Goal: Transaction & Acquisition: Purchase product/service

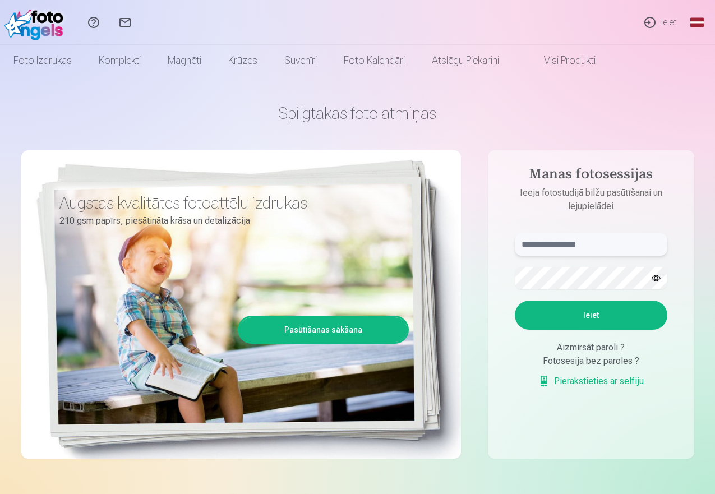
click at [614, 247] on input "text" at bounding box center [591, 244] width 153 height 22
click at [596, 312] on button "Ieiet" at bounding box center [591, 315] width 153 height 29
click at [658, 279] on button "button" at bounding box center [655, 278] width 21 height 21
click at [606, 330] on button "Ieiet" at bounding box center [591, 315] width 153 height 29
click at [591, 244] on input "**********" at bounding box center [591, 244] width 153 height 22
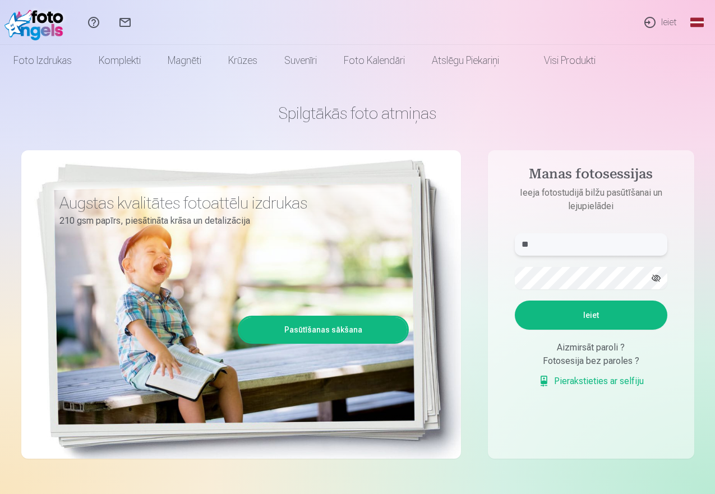
type input "*"
click at [593, 330] on button "Ieiet" at bounding box center [591, 315] width 153 height 29
click at [557, 243] on input "**********" at bounding box center [591, 244] width 153 height 22
type input "**********"
click at [600, 330] on button "Ieiet" at bounding box center [591, 315] width 153 height 29
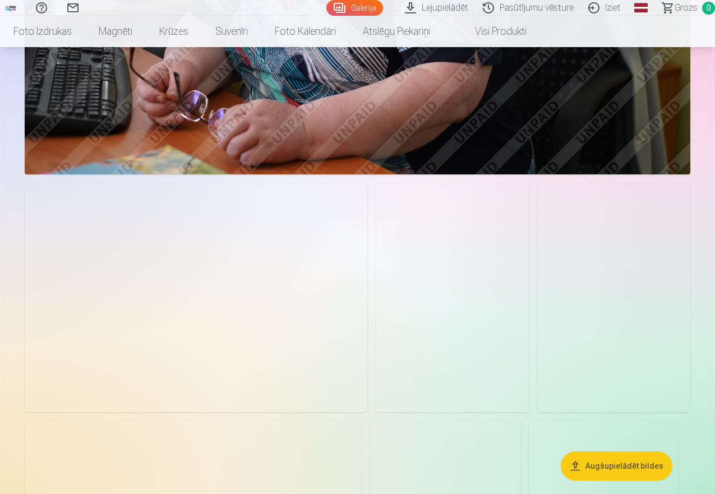
scroll to position [56, 0]
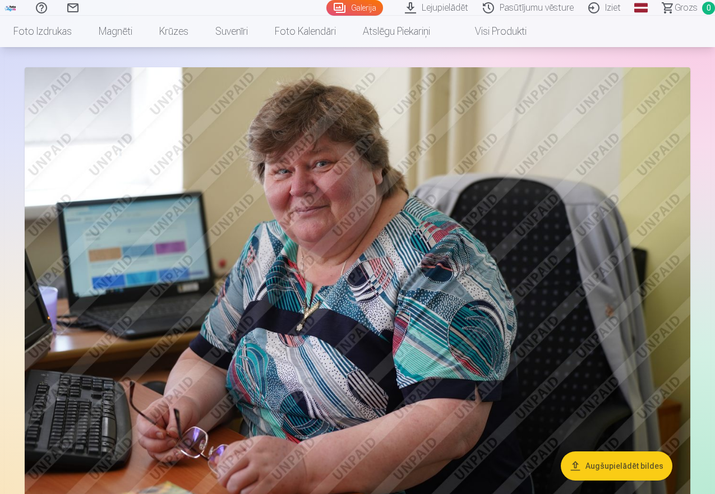
click at [422, 327] on img at bounding box center [358, 289] width 666 height 444
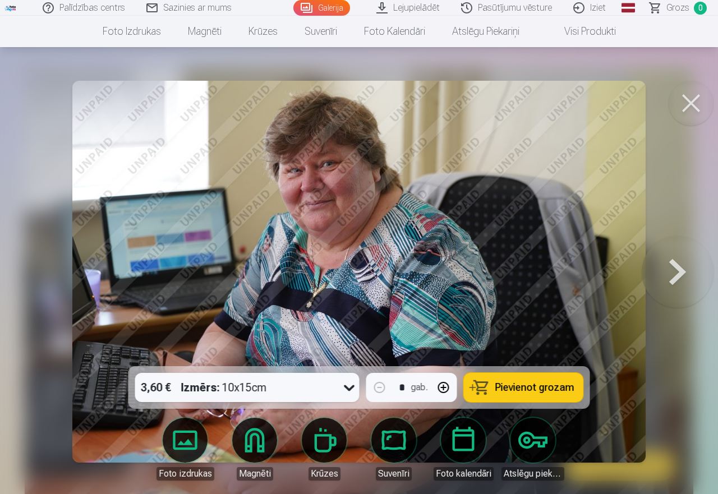
click at [509, 388] on span "Pievienot grozam" at bounding box center [534, 387] width 79 height 10
click at [680, 274] on button at bounding box center [678, 271] width 72 height 167
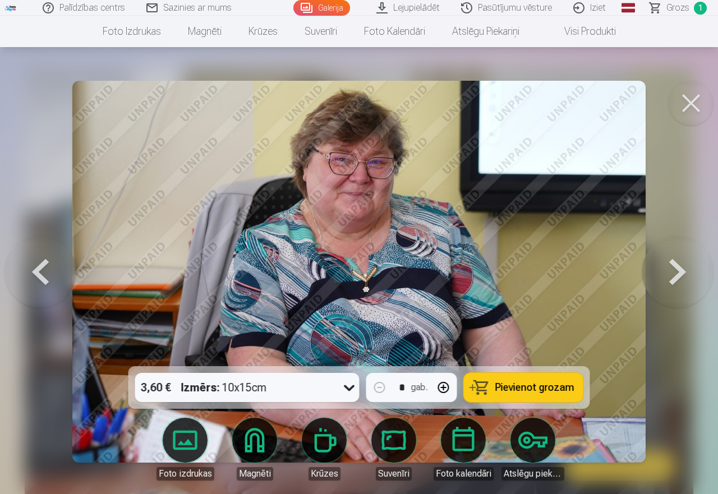
click at [680, 274] on button at bounding box center [678, 271] width 72 height 167
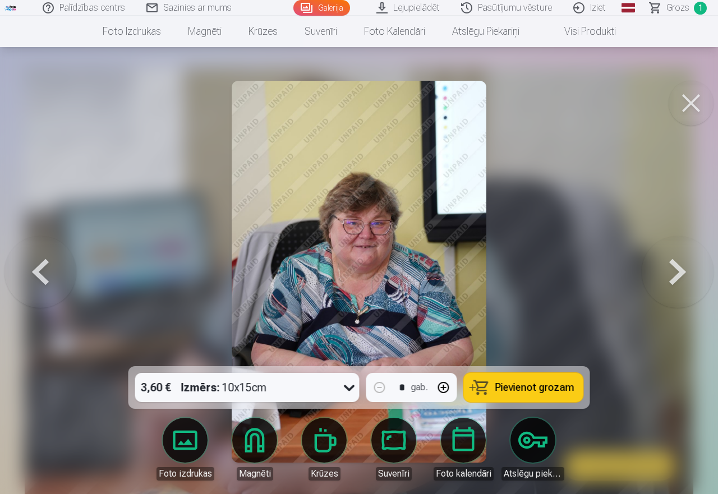
click at [680, 274] on button at bounding box center [678, 271] width 72 height 167
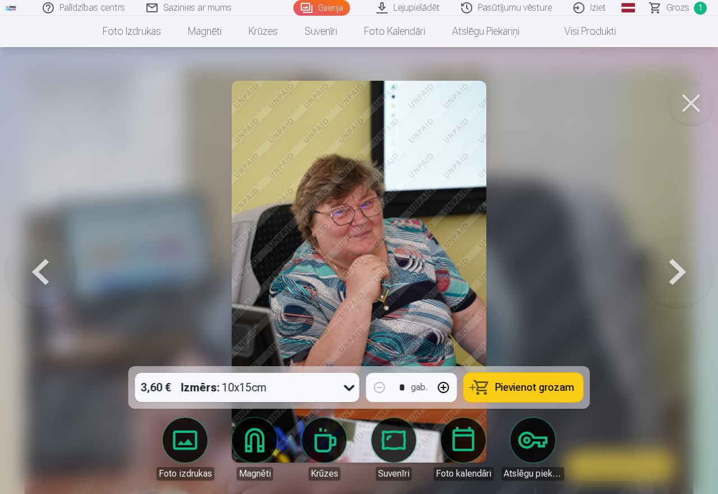
click at [551, 389] on span "Pievienot grozam" at bounding box center [534, 387] width 79 height 10
click at [677, 269] on button at bounding box center [678, 271] width 72 height 167
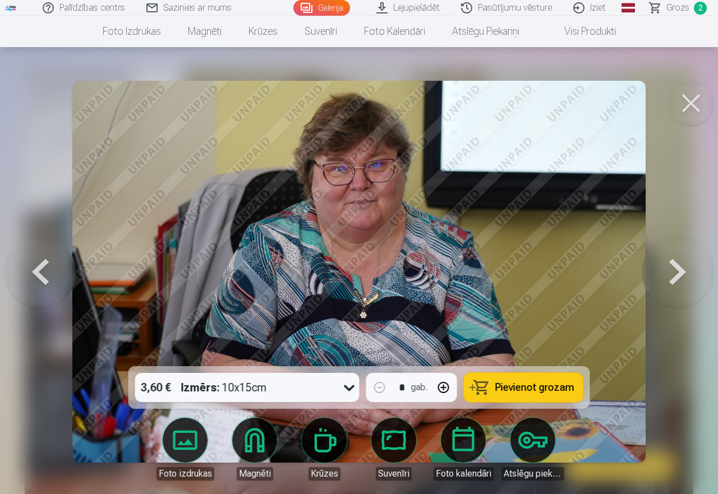
click at [553, 384] on span "Pievienot grozam" at bounding box center [534, 387] width 79 height 10
click at [672, 273] on button at bounding box center [678, 271] width 72 height 167
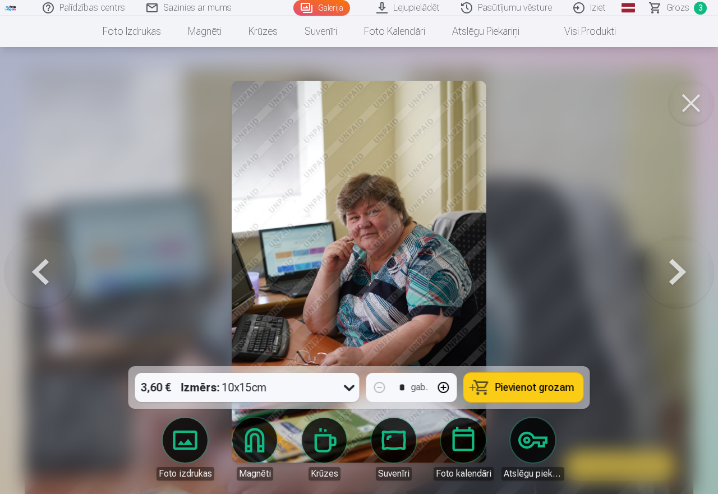
click at [550, 388] on span "Pievienot grozam" at bounding box center [534, 387] width 79 height 10
click at [671, 276] on button at bounding box center [678, 271] width 72 height 167
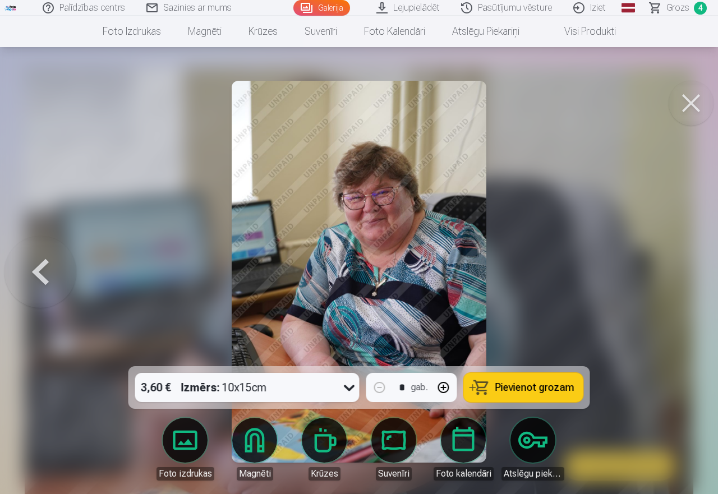
click at [671, 276] on div at bounding box center [359, 247] width 718 height 494
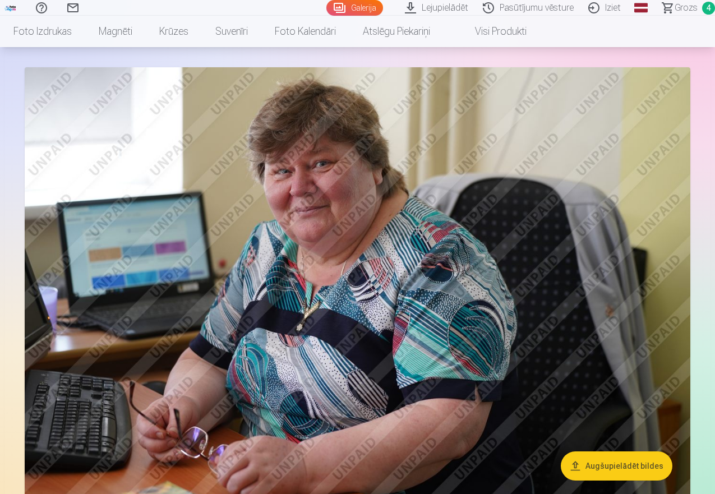
click at [675, 8] on span "Grozs" at bounding box center [686, 7] width 23 height 13
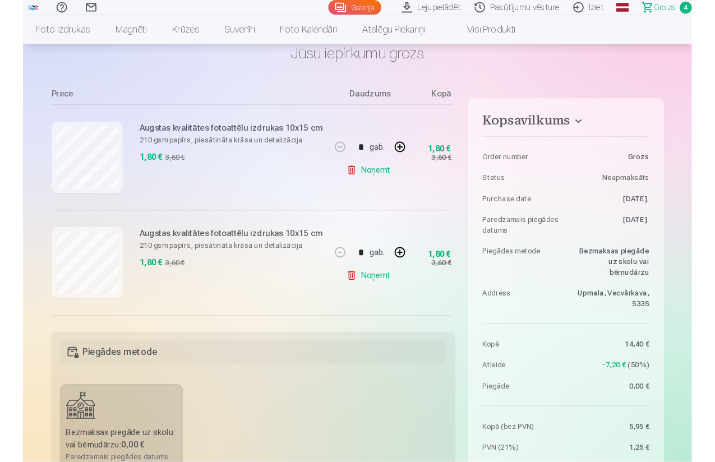
scroll to position [63, 0]
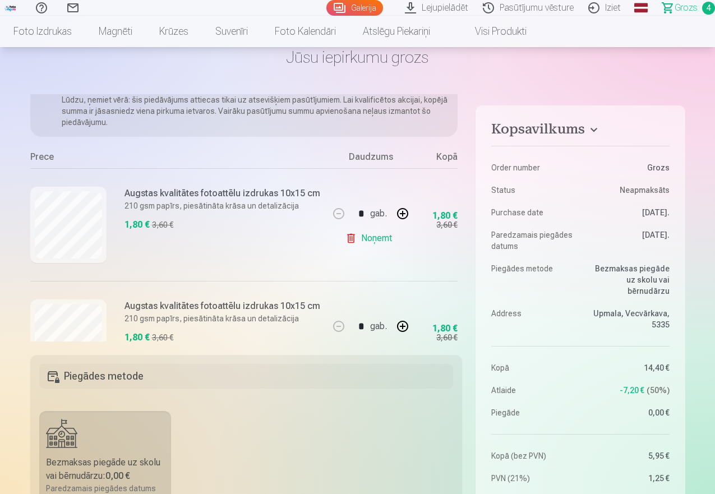
drag, startPoint x: 77, startPoint y: 259, endPoint x: 471, endPoint y: 232, distance: 394.0
click at [471, 232] on div "Kopsavilkums Order number Grozs Status Neapmaksāts Purchase date 12.09.2025. Pa…" at bounding box center [357, 460] width 655 height 732
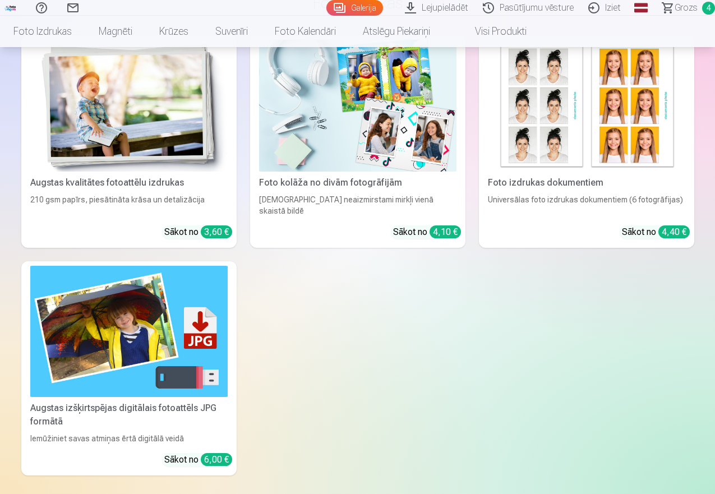
scroll to position [1290, 0]
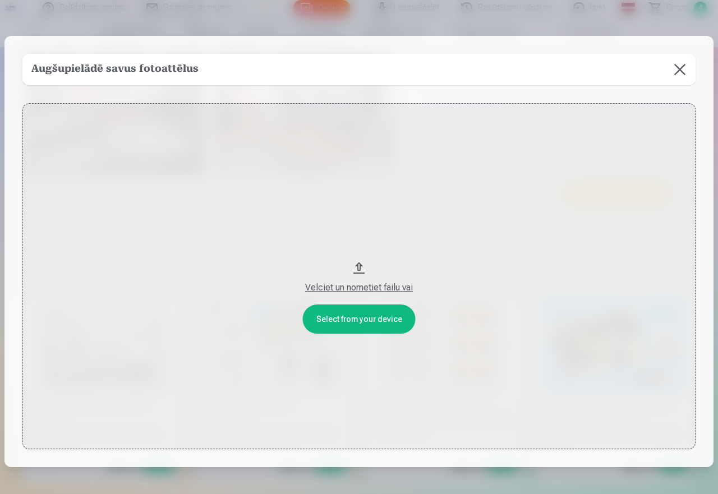
click at [676, 73] on button at bounding box center [679, 69] width 31 height 31
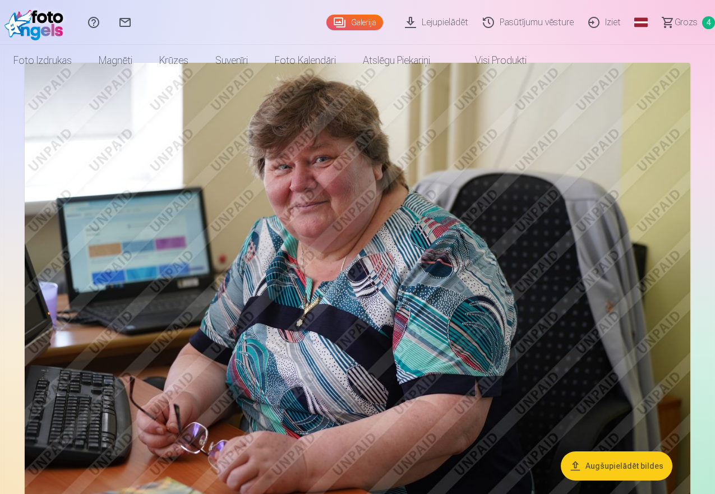
scroll to position [0, 0]
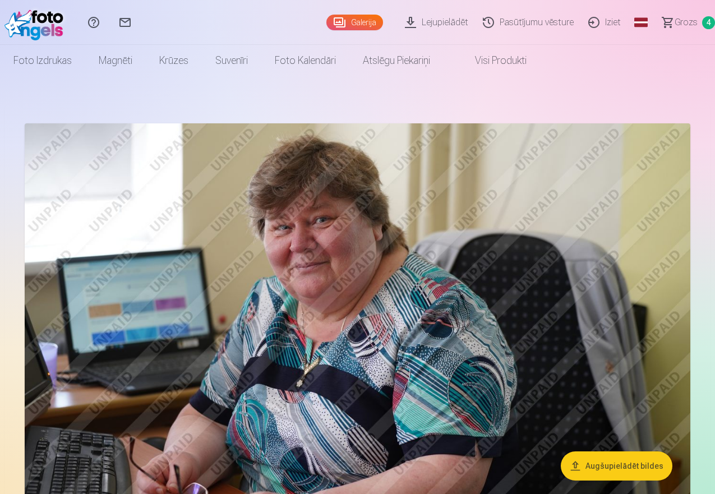
click at [675, 20] on span "Grozs" at bounding box center [686, 22] width 23 height 13
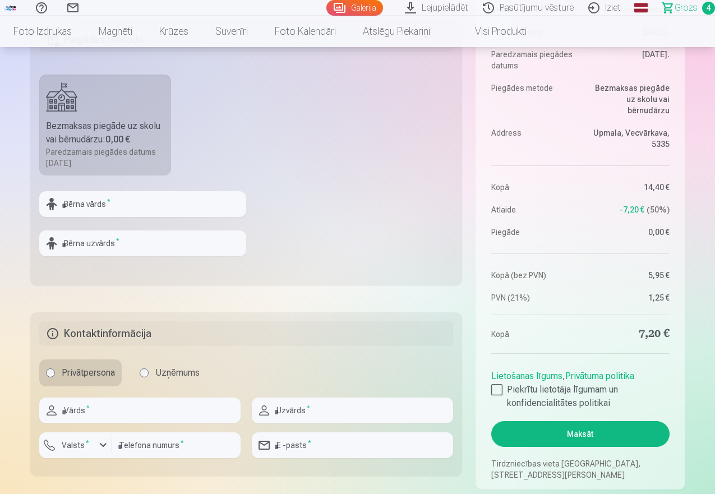
scroll to position [449, 0]
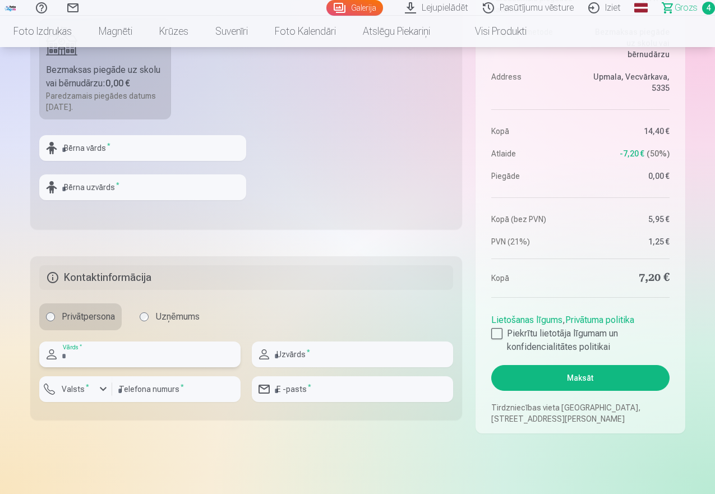
click at [139, 353] on input "text" at bounding box center [139, 355] width 201 height 26
type input "*********"
type input "**********"
click at [101, 390] on div "button" at bounding box center [102, 388] width 13 height 13
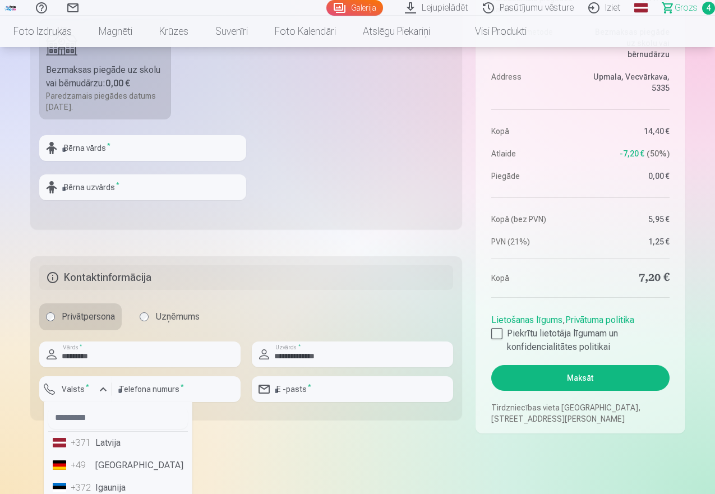
click at [109, 441] on li "+371 Latvija" at bounding box center [118, 443] width 140 height 22
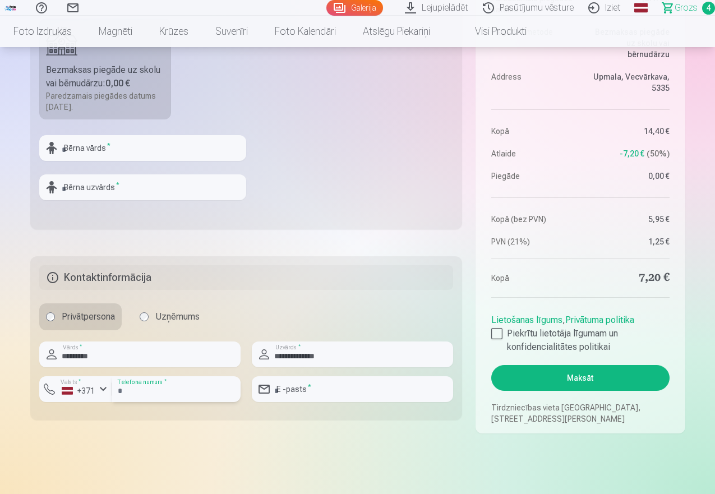
click at [191, 390] on input "number" at bounding box center [176, 389] width 128 height 26
click at [196, 392] on input "number" at bounding box center [176, 389] width 128 height 26
click at [322, 429] on div "Kopsavilkums Order number Grozs Status Neapmaksāts Purchase date 12.09.2025. Pa…" at bounding box center [357, 68] width 655 height 732
click at [325, 385] on input "email" at bounding box center [352, 389] width 201 height 26
type input "**********"
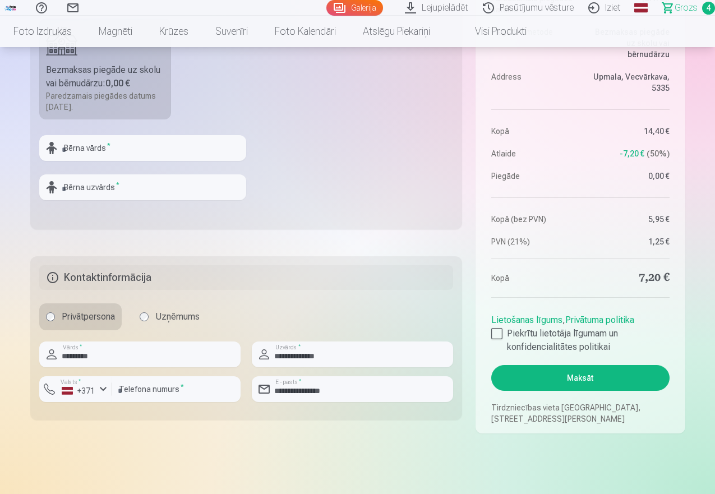
click at [367, 313] on div "Privātpersona Uzņēmums" at bounding box center [246, 316] width 414 height 27
click at [201, 386] on input "number" at bounding box center [176, 389] width 128 height 26
click at [236, 301] on fieldset "**********" at bounding box center [246, 338] width 432 height 164
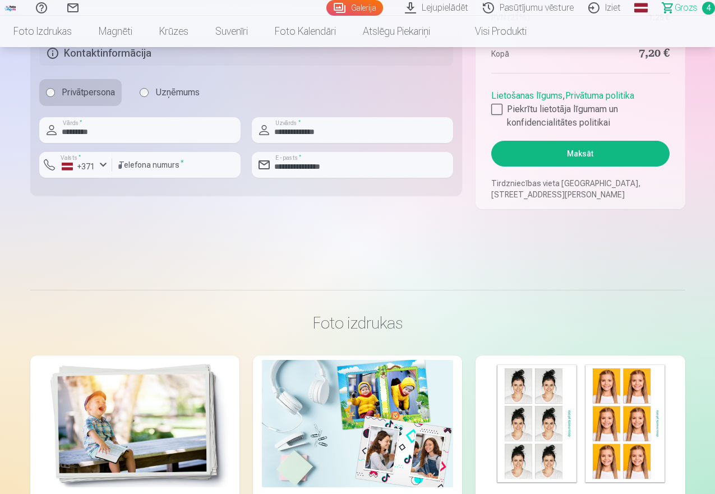
scroll to position [617, 0]
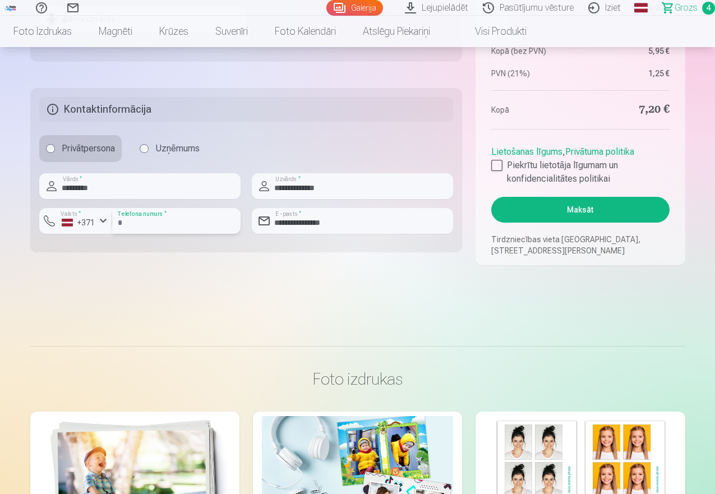
click at [219, 226] on input "number" at bounding box center [176, 221] width 128 height 26
type input "********"
click at [204, 224] on input "********" at bounding box center [176, 221] width 128 height 26
click at [200, 215] on input "********" at bounding box center [176, 221] width 128 height 26
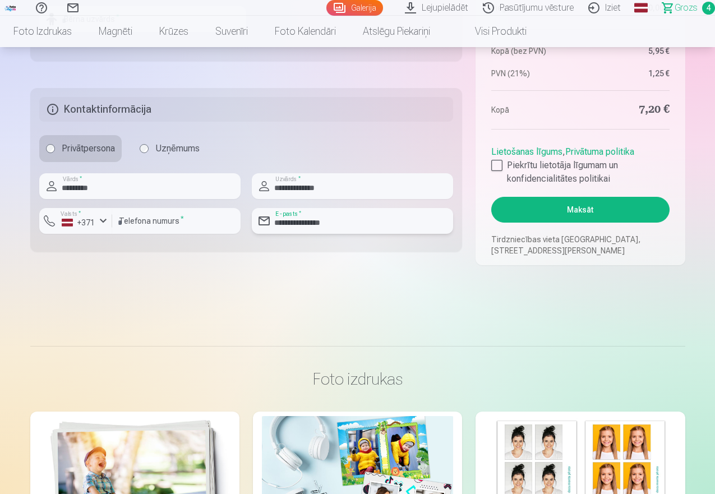
click at [368, 220] on input "**********" at bounding box center [352, 221] width 201 height 26
type input "*"
type input "**********"
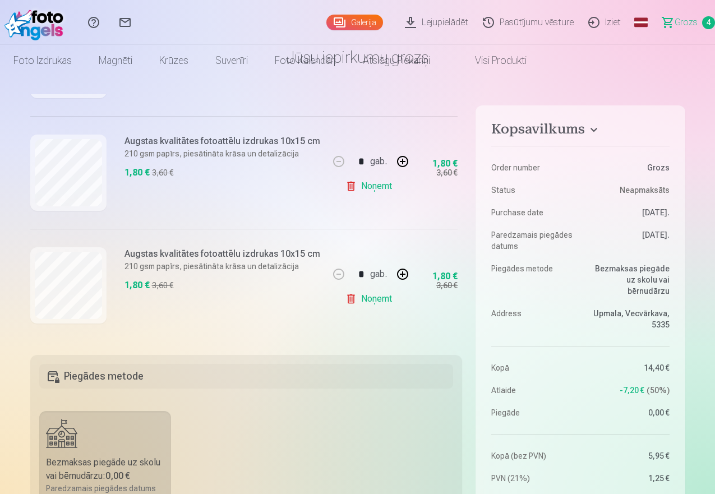
scroll to position [0, 0]
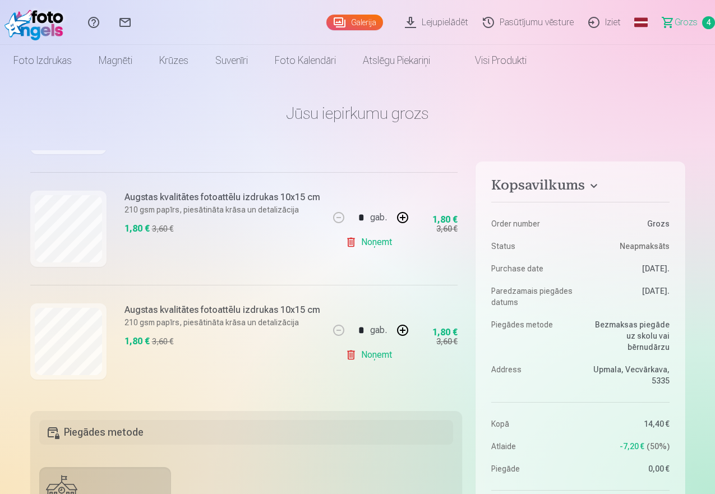
click at [326, 20] on link "Galerija" at bounding box center [354, 23] width 57 height 16
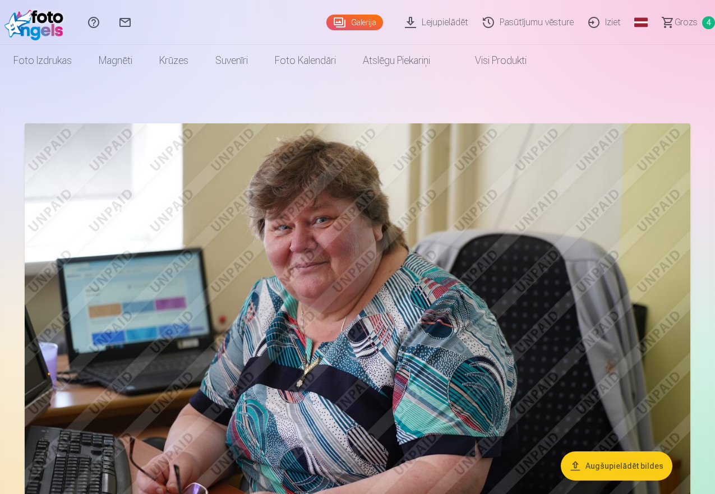
click at [675, 24] on span "Grozs" at bounding box center [686, 22] width 23 height 13
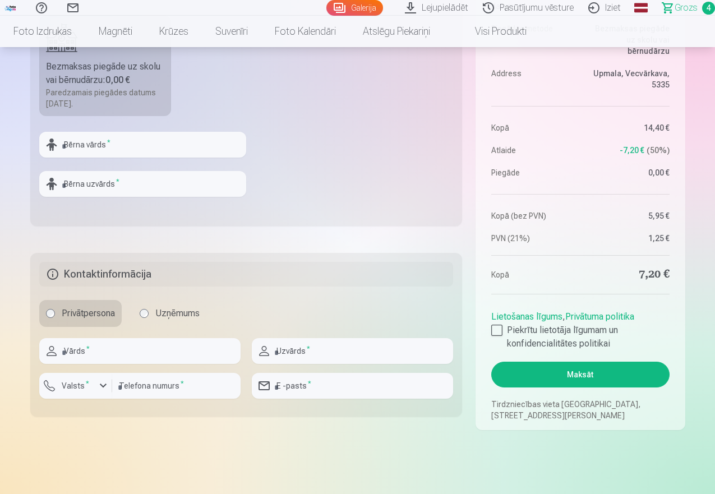
scroll to position [505, 0]
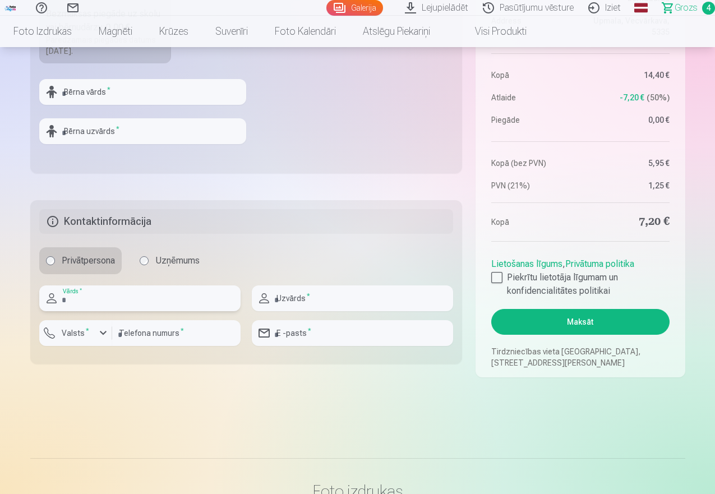
click at [202, 303] on input "text" at bounding box center [139, 298] width 201 height 26
click at [236, 402] on main "Jūsu iepirkumu grozs Kopsavilkums Order number Grozs Status Neapmaksāts Purchas…" at bounding box center [357, 2] width 655 height 860
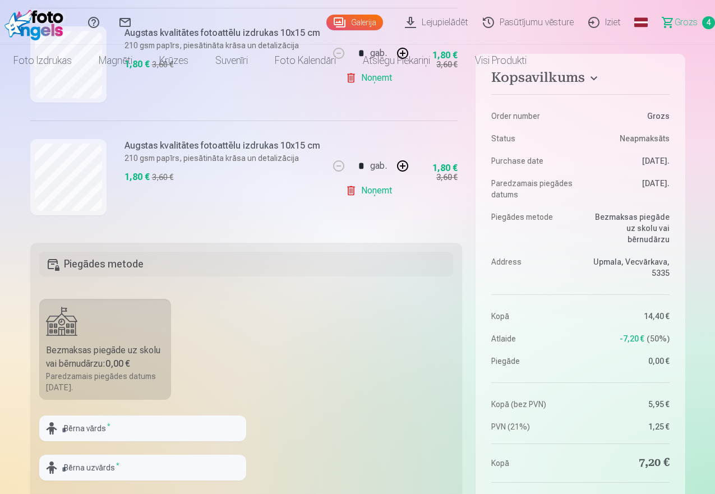
scroll to position [0, 0]
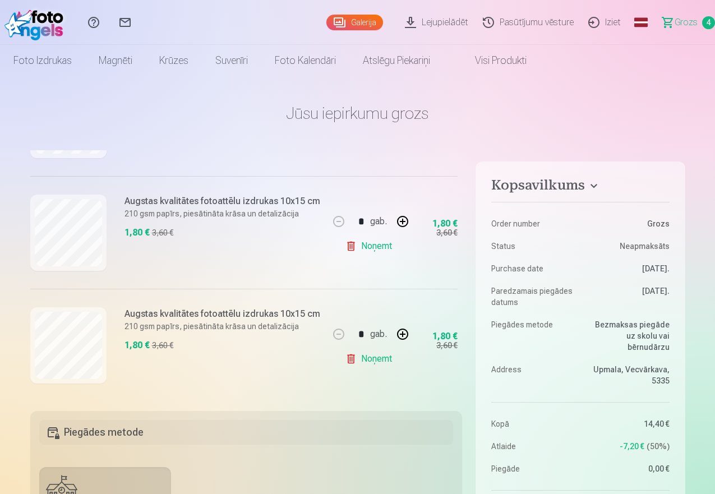
click at [370, 359] on link "Noņemt" at bounding box center [370, 359] width 51 height 22
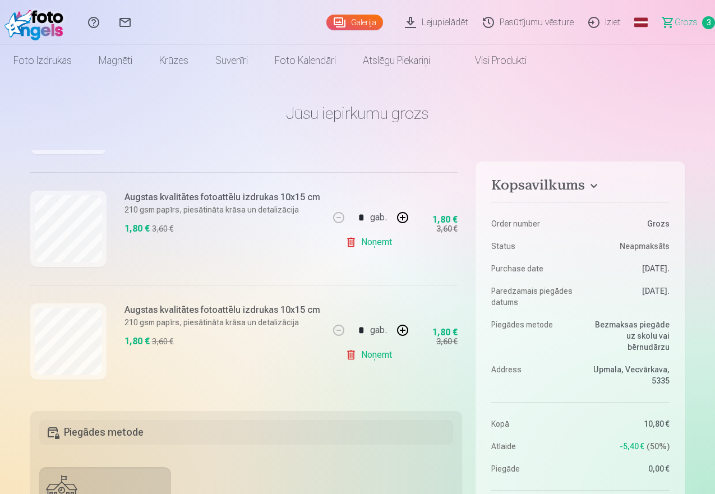
click at [368, 240] on link "Noņemt" at bounding box center [370, 242] width 51 height 22
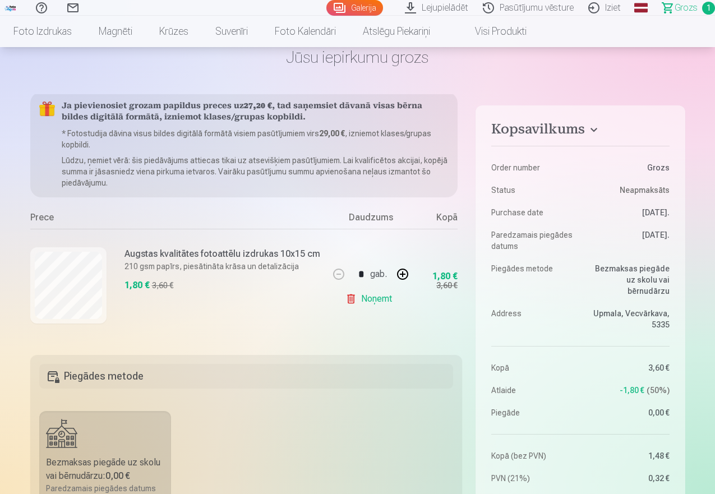
scroll to position [112, 0]
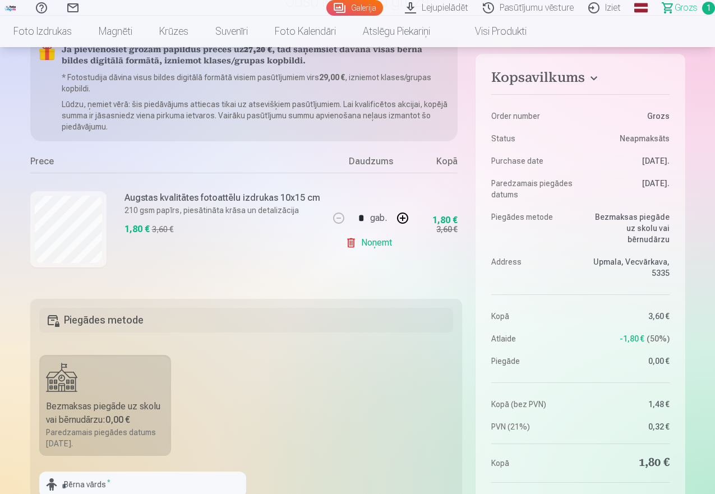
click at [328, 7] on link "Galerija" at bounding box center [354, 8] width 57 height 16
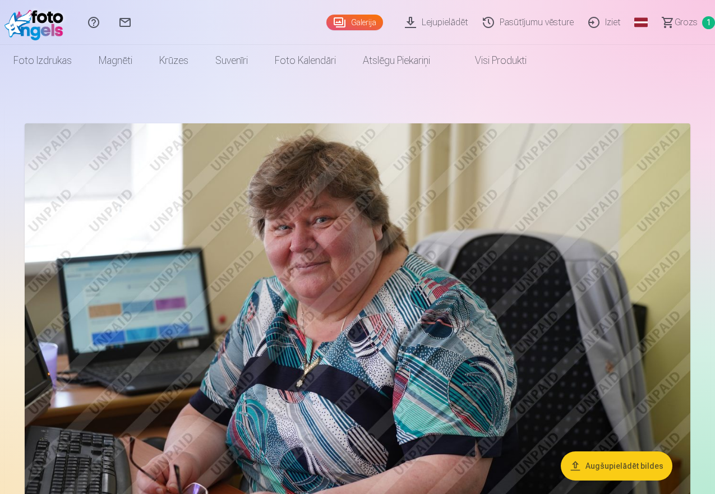
click at [675, 21] on span "Grozs" at bounding box center [686, 22] width 23 height 13
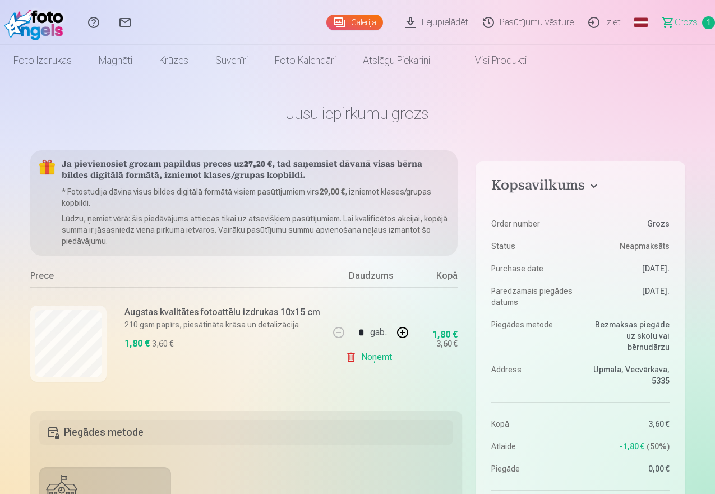
click at [372, 358] on link "Noņemt" at bounding box center [370, 357] width 51 height 22
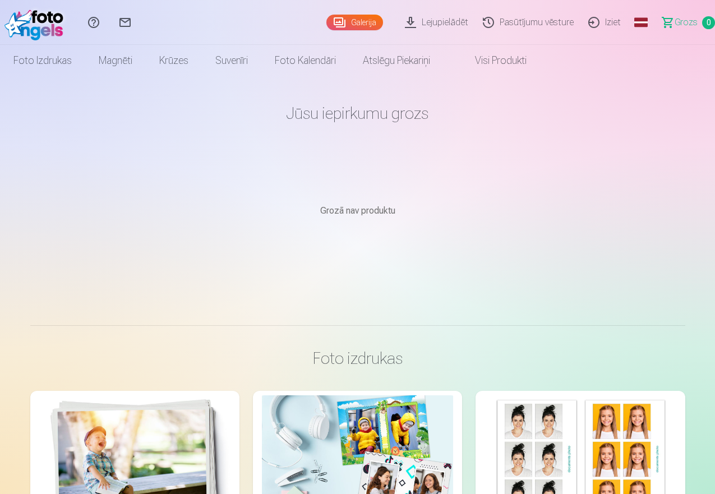
click at [326, 24] on link "Galerija" at bounding box center [354, 23] width 57 height 16
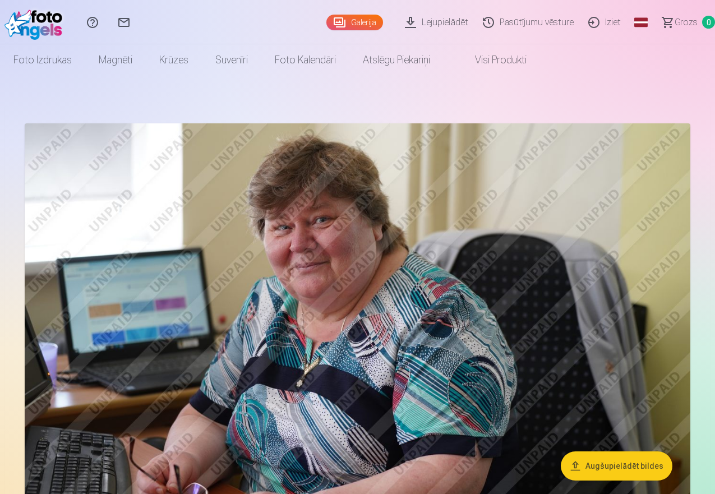
scroll to position [56, 0]
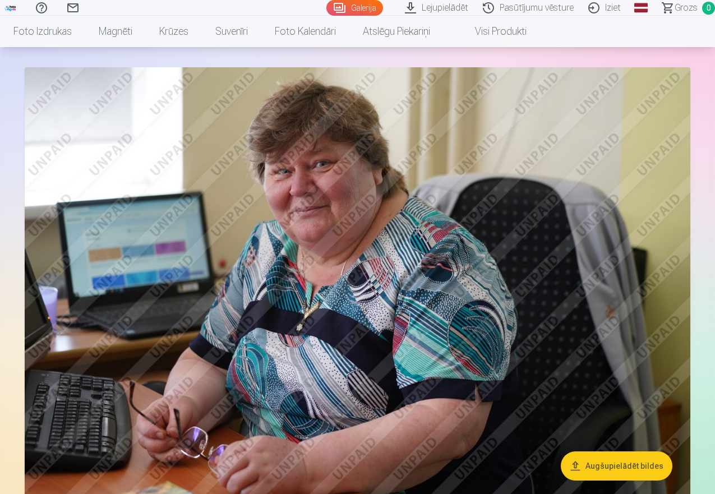
click at [587, 328] on img at bounding box center [358, 289] width 666 height 444
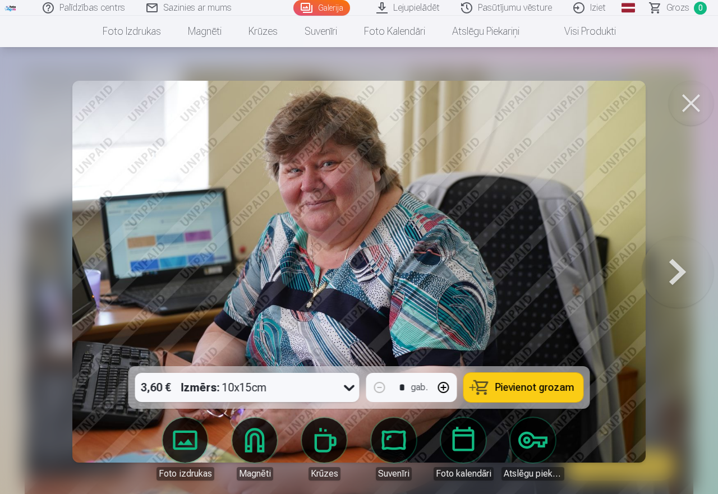
click at [566, 384] on span "Pievienot grozam" at bounding box center [534, 387] width 79 height 10
click at [679, 270] on button at bounding box center [678, 271] width 72 height 167
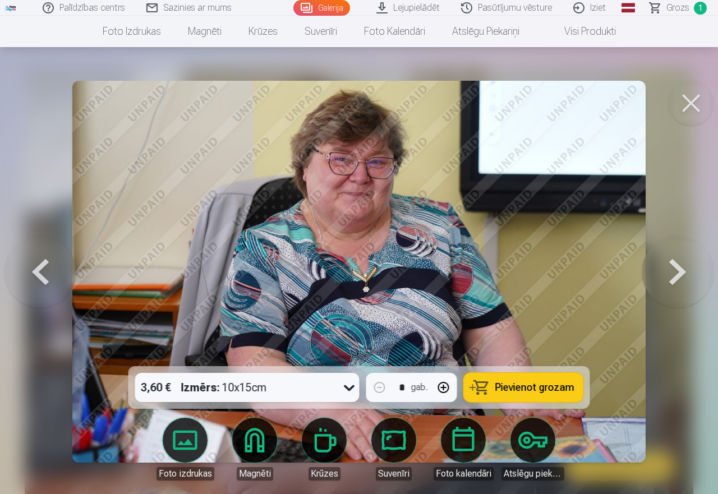
click at [556, 382] on span "Pievienot grozam" at bounding box center [534, 387] width 79 height 10
click at [678, 266] on button at bounding box center [678, 271] width 72 height 167
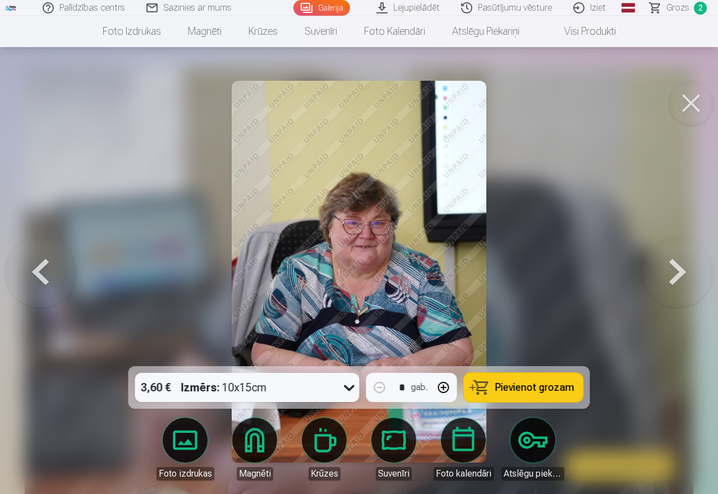
click at [678, 266] on button at bounding box center [678, 271] width 72 height 167
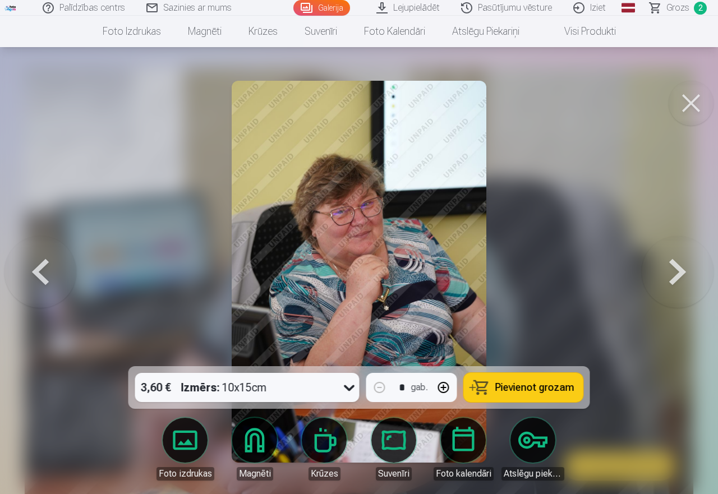
click at [552, 390] on span "Pievienot grozam" at bounding box center [534, 387] width 79 height 10
click at [678, 269] on button at bounding box center [678, 271] width 72 height 167
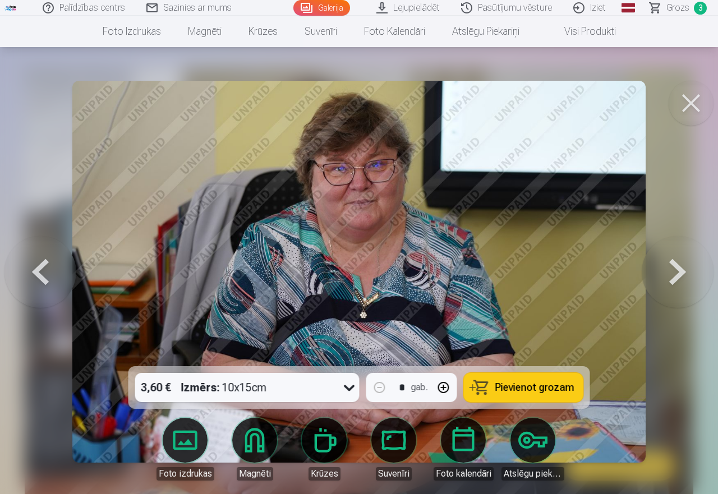
click at [548, 386] on span "Pievienot grozam" at bounding box center [534, 387] width 79 height 10
click at [686, 270] on button at bounding box center [678, 271] width 72 height 167
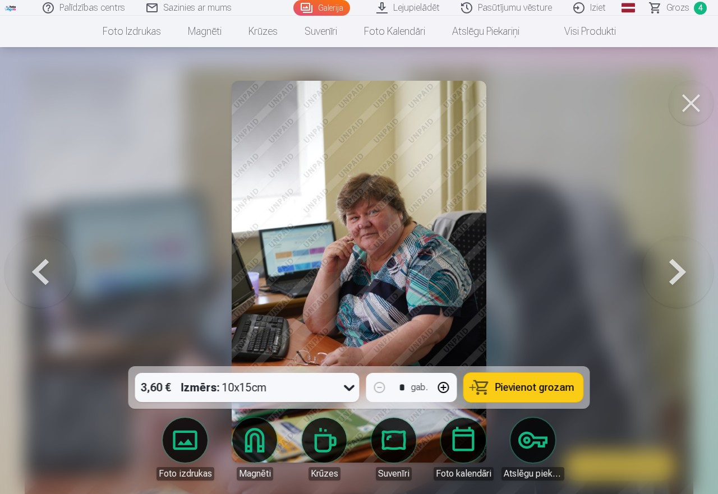
click at [555, 384] on span "Pievienot grozam" at bounding box center [534, 387] width 79 height 10
click at [683, 268] on button at bounding box center [678, 271] width 72 height 167
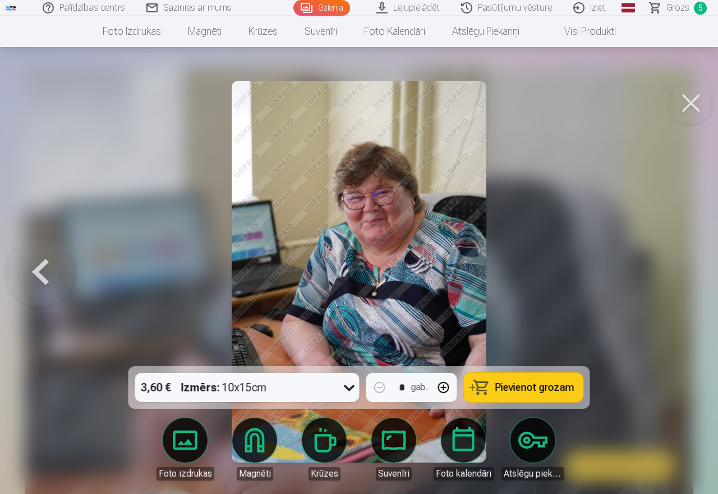
click at [527, 387] on span "Pievienot grozam" at bounding box center [534, 387] width 79 height 10
click at [690, 103] on button at bounding box center [690, 103] width 45 height 45
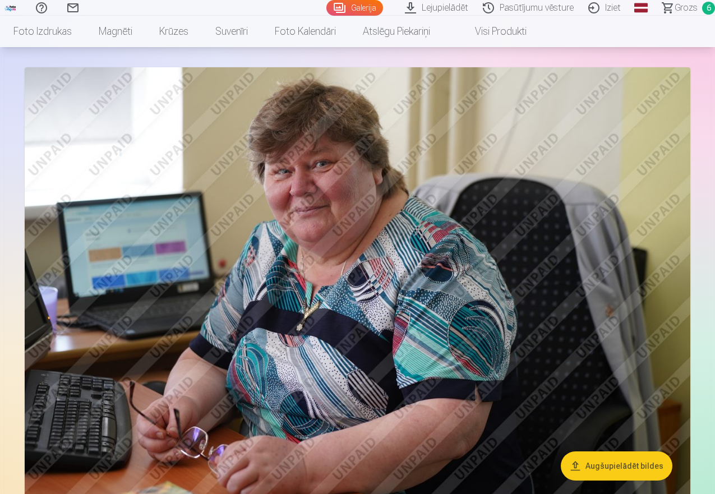
click at [676, 6] on span "Grozs" at bounding box center [686, 7] width 23 height 13
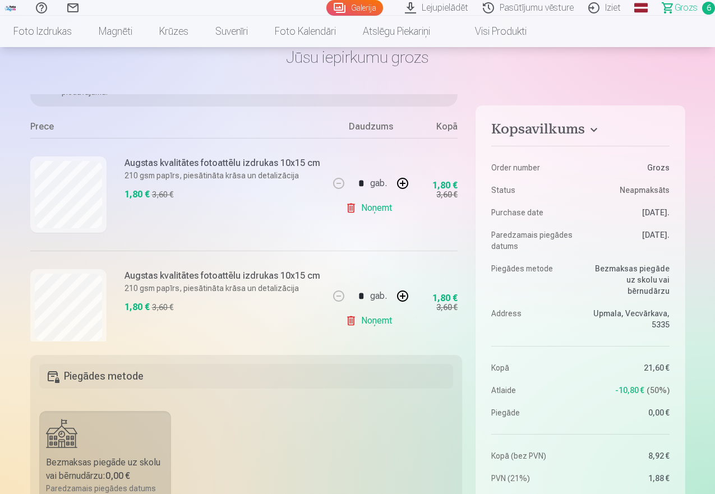
scroll to position [112, 0]
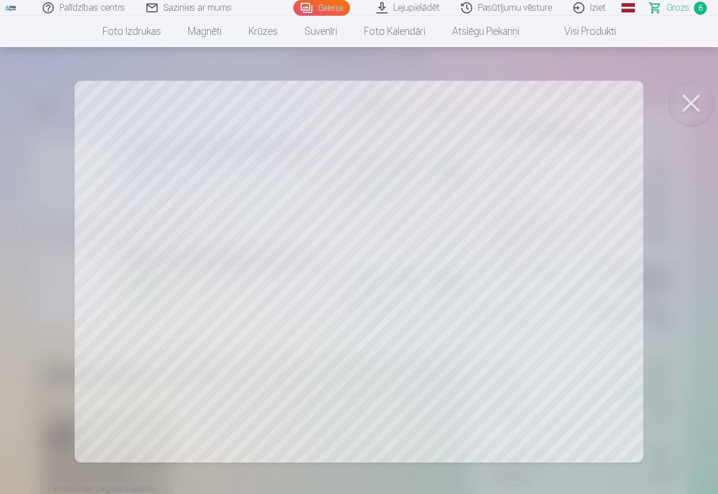
click at [680, 293] on div at bounding box center [359, 247] width 718 height 494
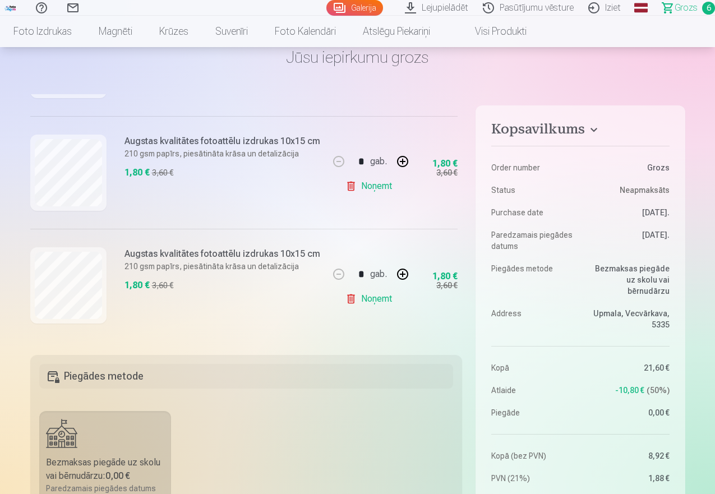
scroll to position [569, 0]
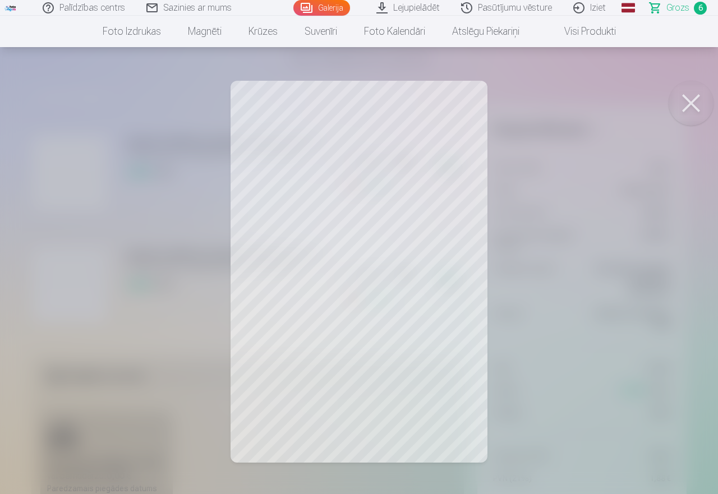
click at [687, 109] on button at bounding box center [690, 103] width 45 height 45
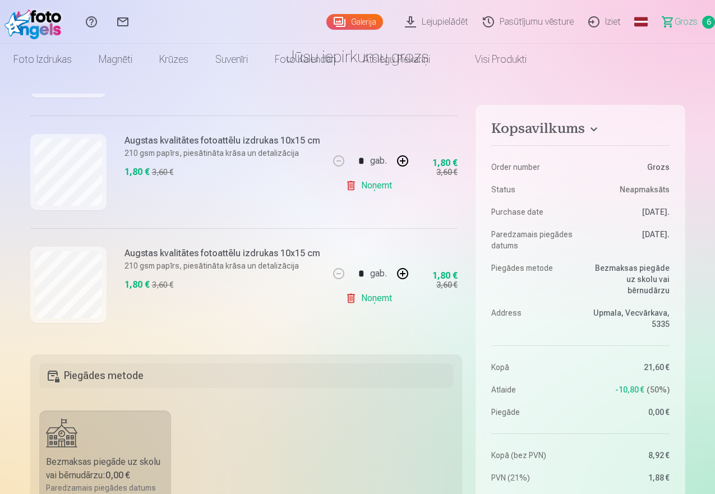
scroll to position [0, 0]
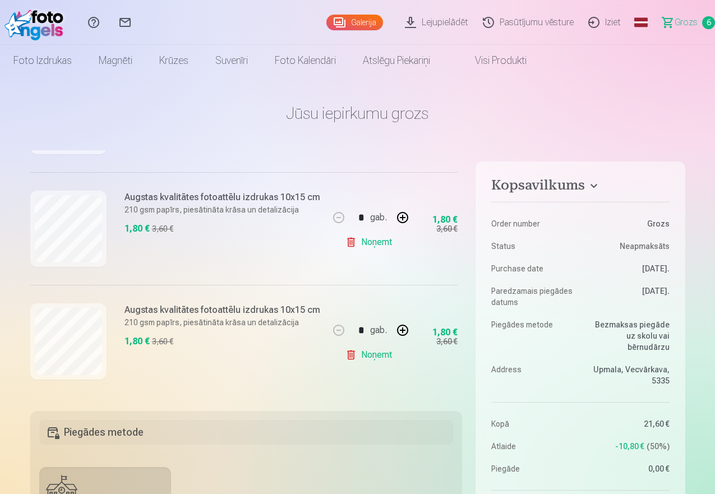
click at [586, 23] on link "Iziet" at bounding box center [606, 22] width 47 height 45
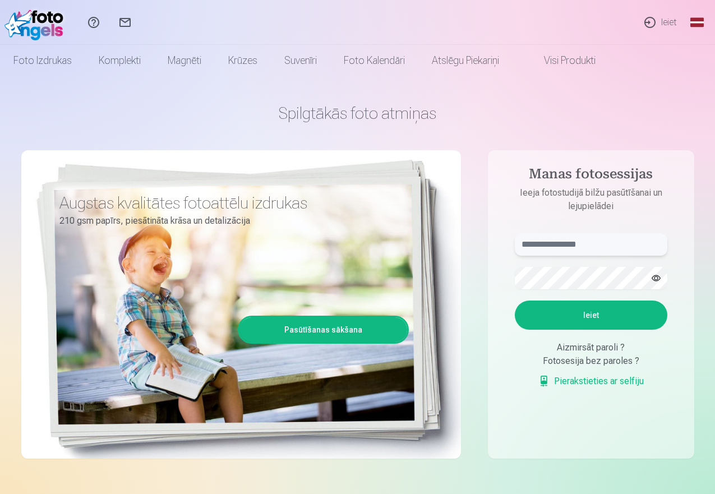
click at [621, 245] on input "text" at bounding box center [591, 244] width 153 height 22
